Goal: Task Accomplishment & Management: Manage account settings

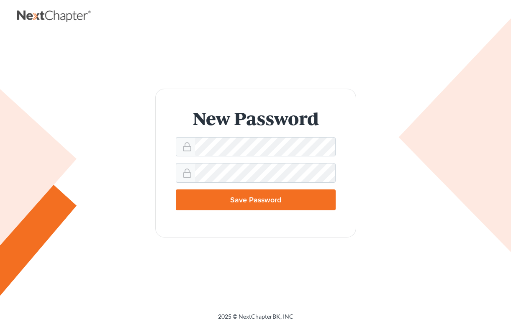
click at [258, 198] on input "Save Password" at bounding box center [256, 199] width 160 height 21
type input "Thinking..."
click at [243, 199] on input "Save Password" at bounding box center [256, 199] width 160 height 21
type input "Thinking..."
click at [231, 185] on span "doesn't match Password" at bounding box center [265, 185] width 140 height 8
